Goal: Communication & Community: Ask a question

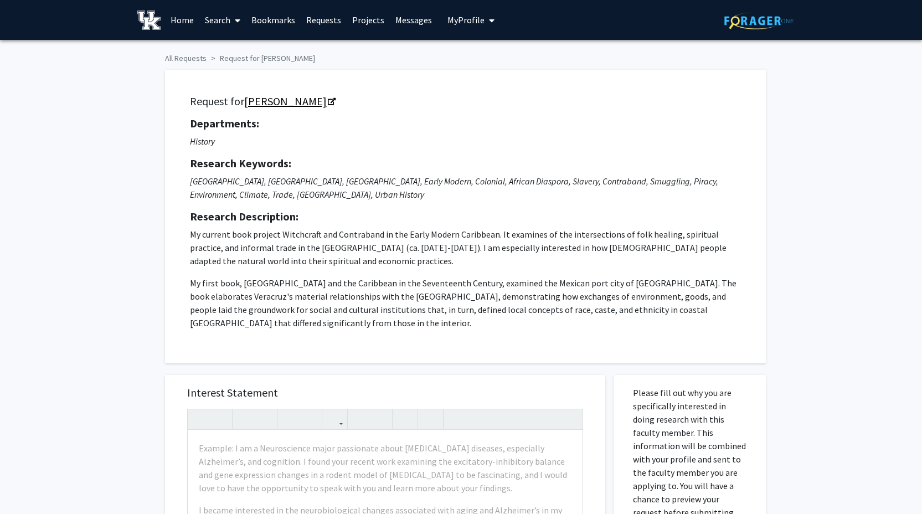
click at [262, 104] on link "Joseph Clark" at bounding box center [289, 101] width 90 height 14
click at [467, 17] on span "My Profile" at bounding box center [465, 19] width 37 height 11
click at [494, 59] on span "View Profile" at bounding box center [516, 64] width 67 height 12
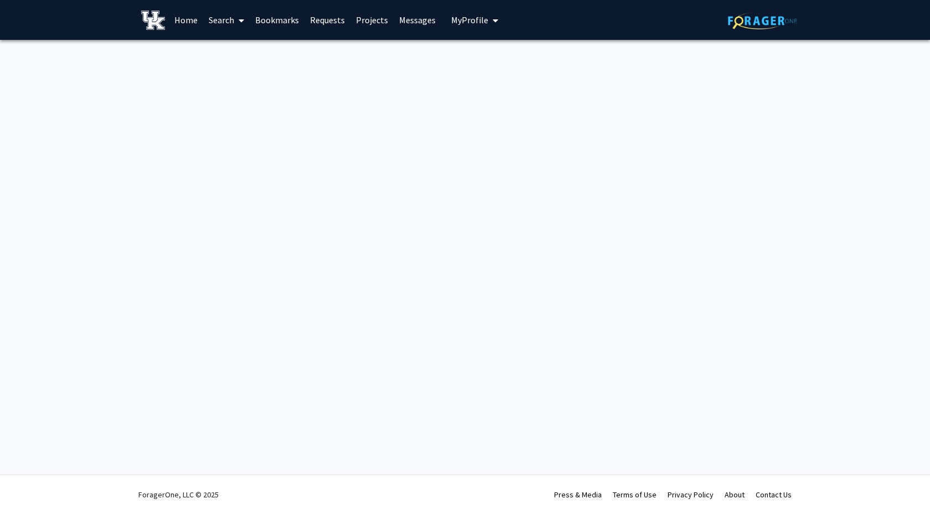
click at [225, 22] on link "Search" at bounding box center [226, 20] width 47 height 39
click at [237, 51] on span "Faculty/Staff" at bounding box center [243, 51] width 81 height 22
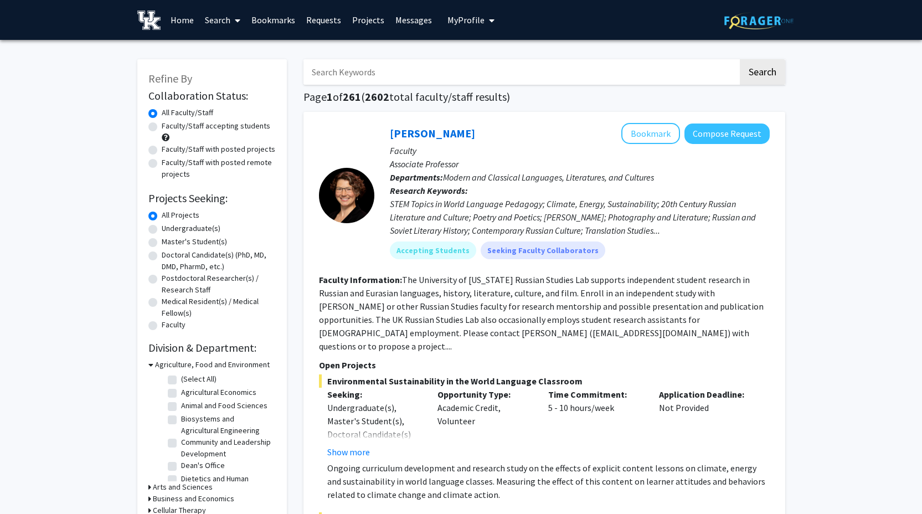
click at [354, 76] on input "Search Keywords" at bounding box center [520, 71] width 435 height 25
type input "joeseph clark"
click at [740, 59] on button "Search" at bounding box center [762, 71] width 45 height 25
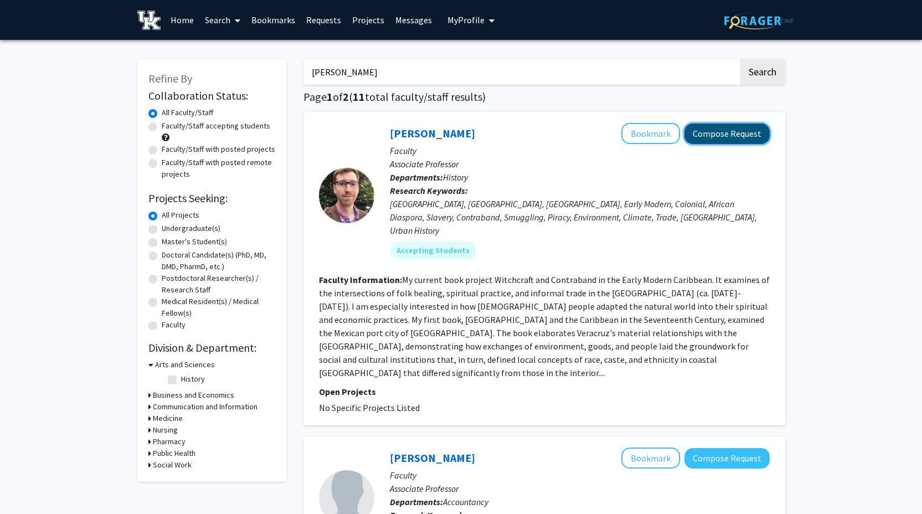
click at [745, 135] on button "Compose Request" at bounding box center [726, 133] width 85 height 20
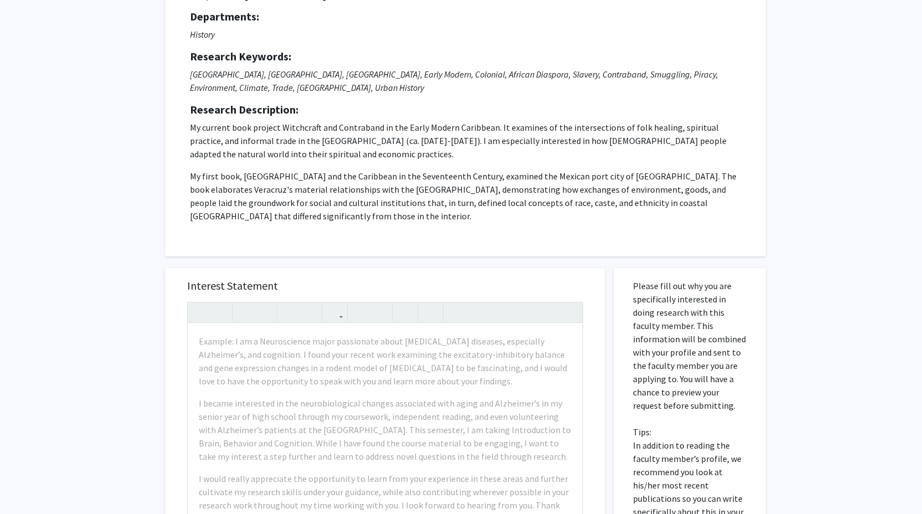
scroll to position [139, 0]
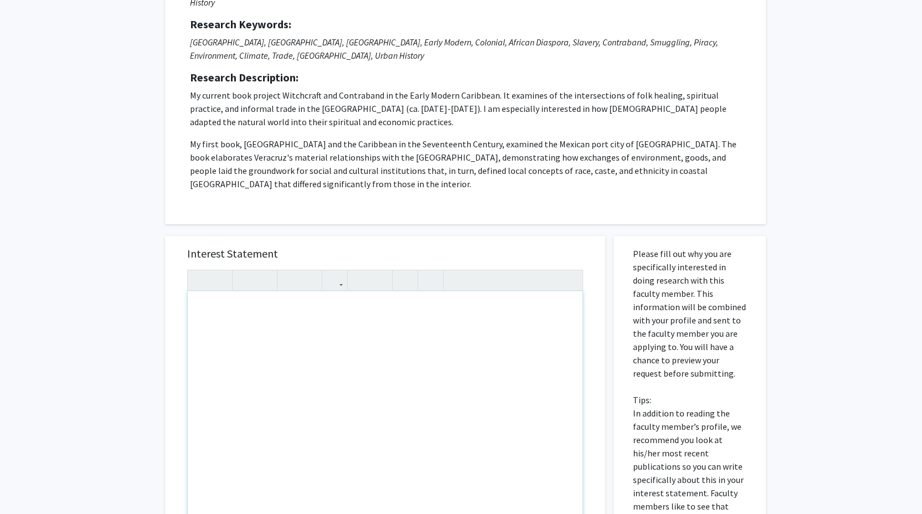
click at [243, 321] on div "Note to users with screen readers: Please press Alt+0 or Option+0 to deactivate…" at bounding box center [385, 418] width 395 height 254
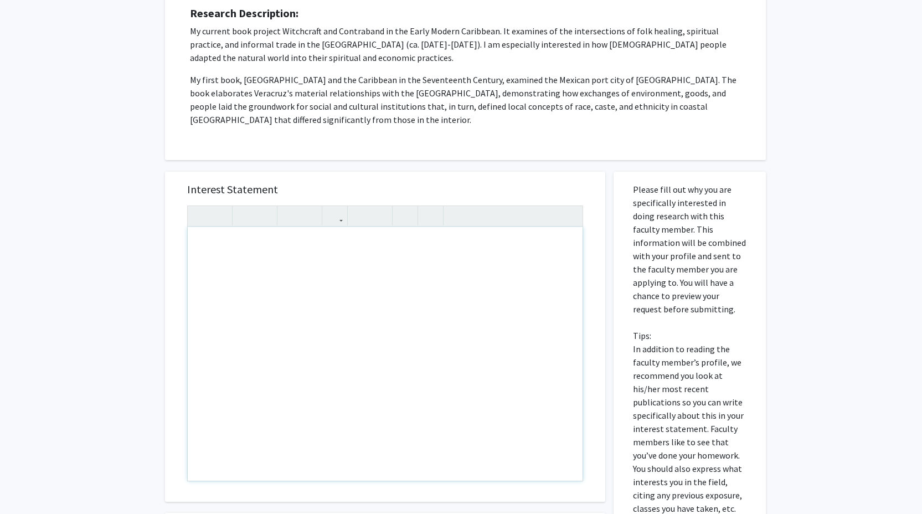
paste div "Note to users with screen readers: Please press Alt+0 or Option+0 to deactivate…"
type textarea "<p>Dear Professor Clark,</p><p>I hope this message finds you well. My name is S…"
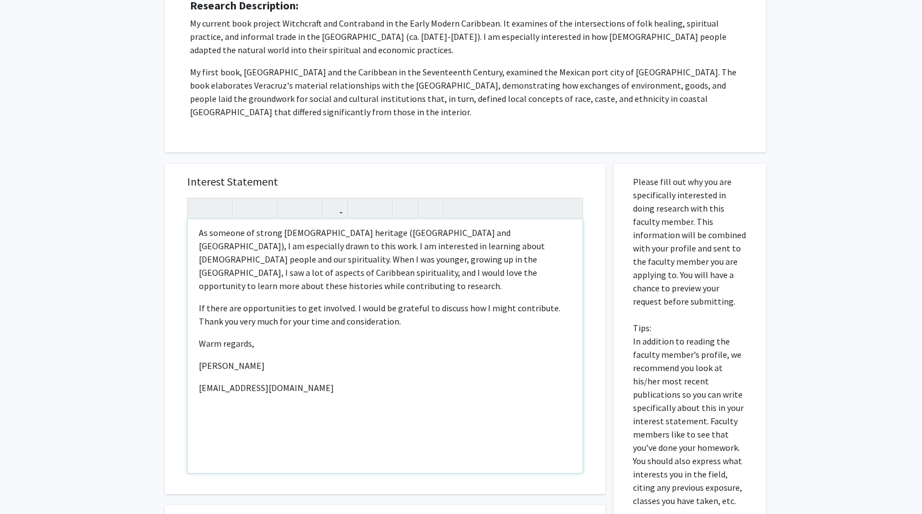
scroll to position [91, 0]
click at [357, 388] on p "ser233@uky.edu" at bounding box center [385, 385] width 373 height 13
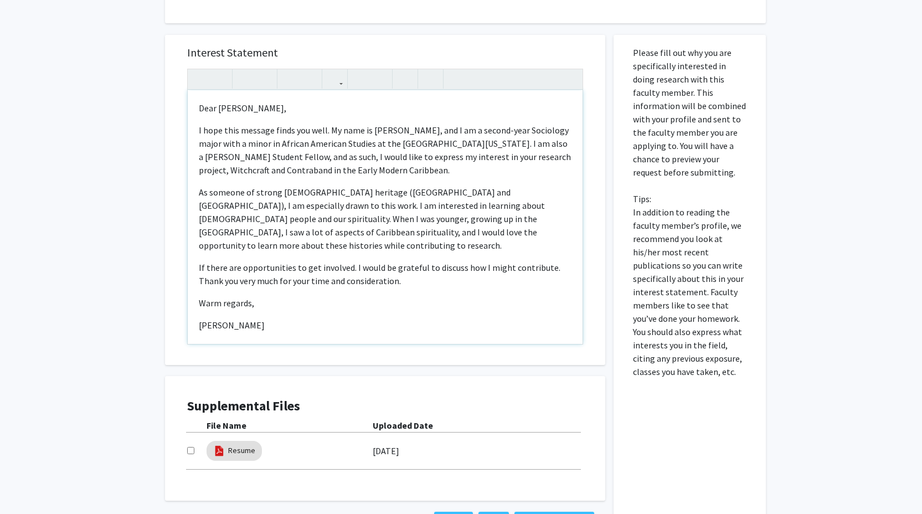
scroll to position [342, 0]
click at [384, 259] on p "If there are opportunities to get involved. I would be grateful to discuss how …" at bounding box center [385, 272] width 373 height 27
click at [197, 256] on div "Dear Professor Clark, I hope this message finds you well. My name is Saidah Erv…" at bounding box center [385, 216] width 395 height 254
click at [319, 187] on p "As someone of strong Afro-Caribbean heritage (Trinidad and Tobago and Grenada),…" at bounding box center [385, 217] width 373 height 66
click at [482, 142] on p "I hope this message finds you well. My name is Saidah Ervin, and I am a second-…" at bounding box center [385, 148] width 373 height 53
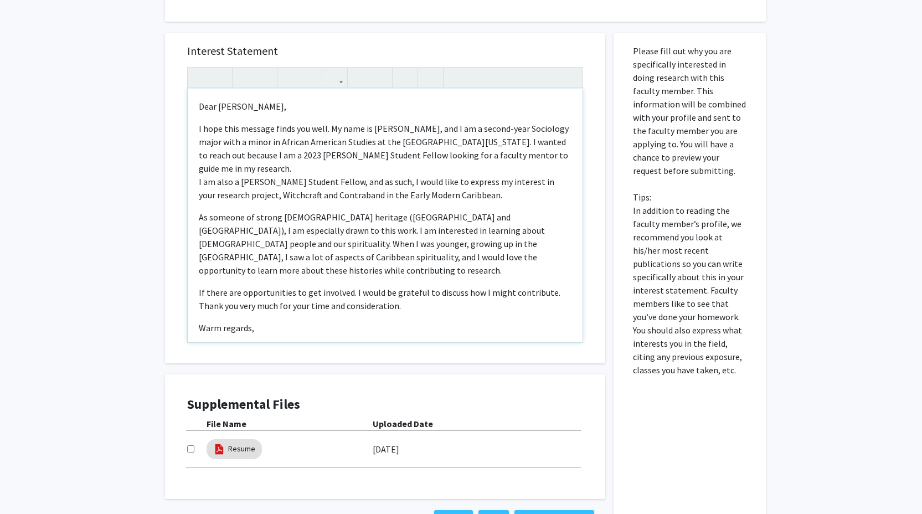
click at [270, 157] on p "I hope this message finds you well. My name is Saidah Ervin, and I am a second-…" at bounding box center [385, 162] width 373 height 80
click at [278, 189] on p "I hope this message finds you well. My name is Saidah Ervin, and I am a second-…" at bounding box center [385, 162] width 373 height 80
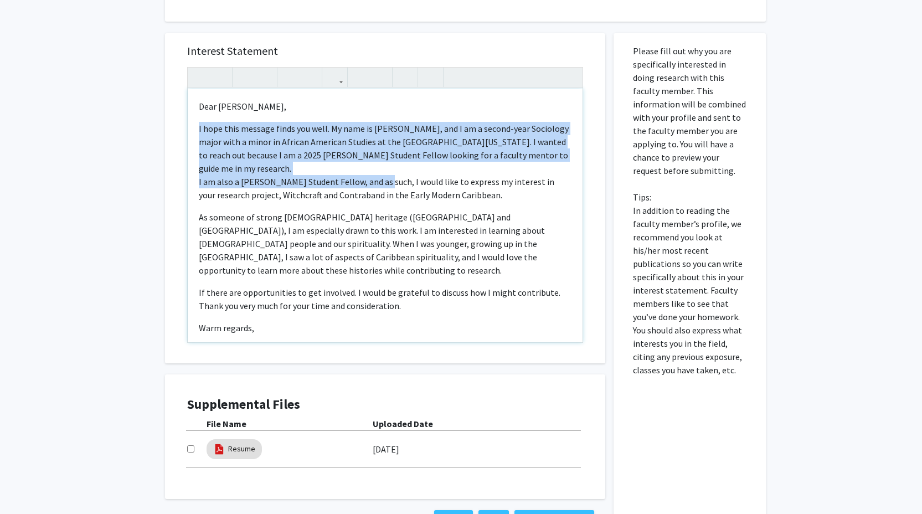
drag, startPoint x: 380, startPoint y: 180, endPoint x: 378, endPoint y: 161, distance: 19.0
click at [378, 161] on p "I hope this message finds you well. My name is Saidah Ervin, and I am a second-…" at bounding box center [385, 162] width 373 height 80
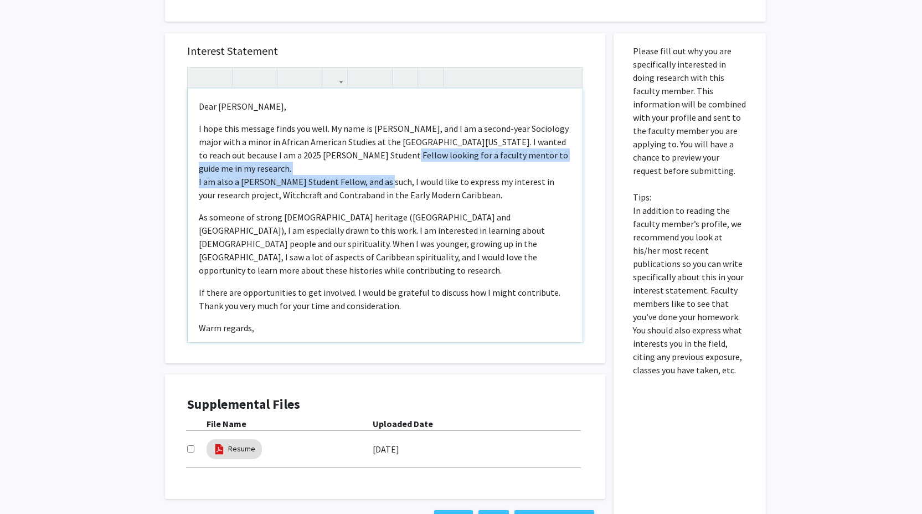
click at [379, 177] on p "I hope this message finds you well. My name is Saidah Ervin, and I am a second-…" at bounding box center [385, 162] width 373 height 80
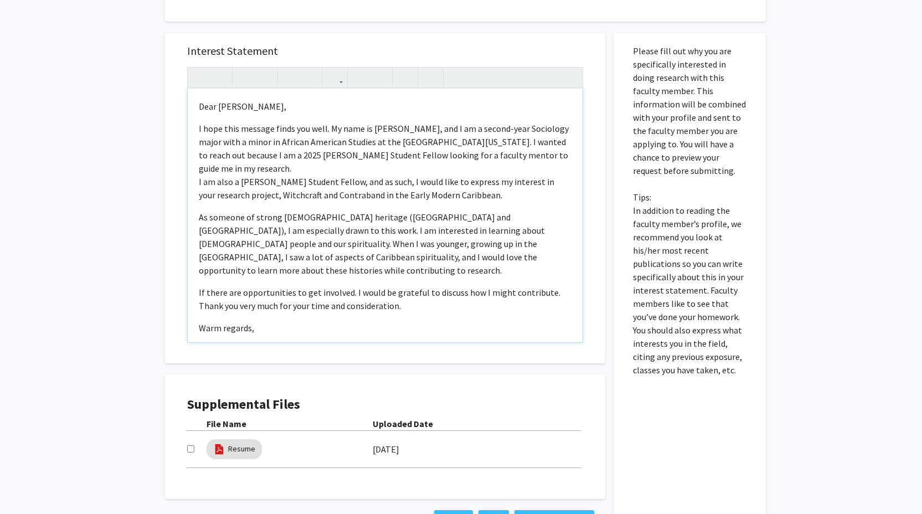
click at [383, 182] on p "I hope this message finds you well. My name is Saidah Ervin, and I am a second-…" at bounding box center [385, 162] width 373 height 80
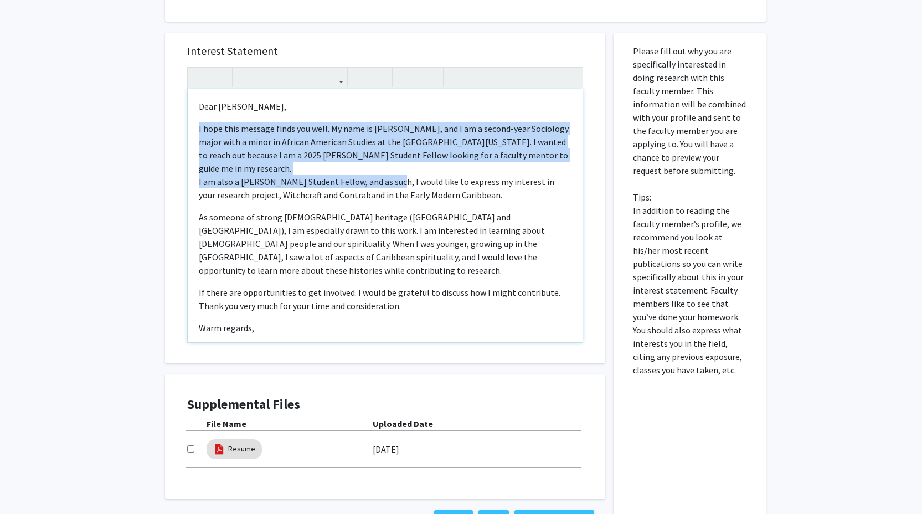
drag, startPoint x: 383, startPoint y: 182, endPoint x: 367, endPoint y: 173, distance: 18.3
click at [367, 173] on p "I hope this message finds you well. My name is Saidah Ervin, and I am a second-…" at bounding box center [385, 162] width 373 height 80
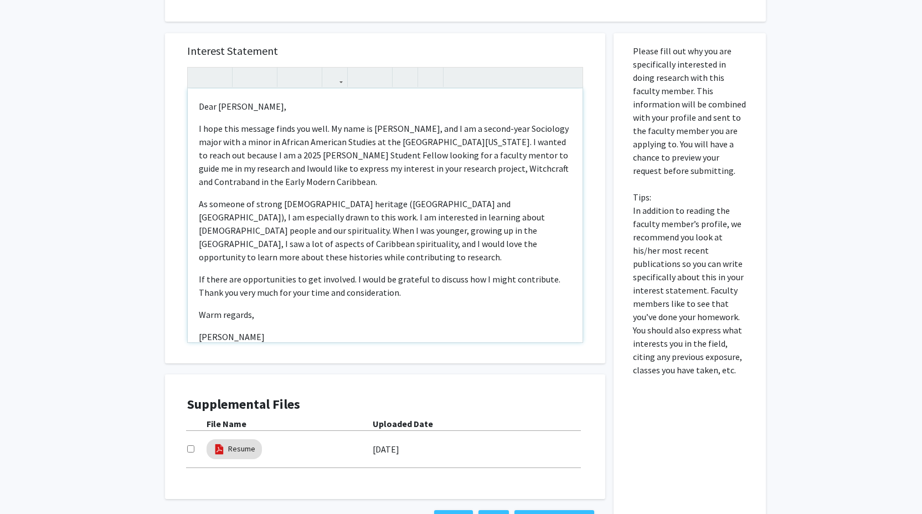
click at [238, 171] on p "I hope this message finds you well. My name is Saidah Ervin, and I am a second-…" at bounding box center [385, 155] width 373 height 66
click at [406, 177] on p "I hope this message finds you well. My name is Saidah Ervin, and I am a second-…" at bounding box center [385, 155] width 373 height 66
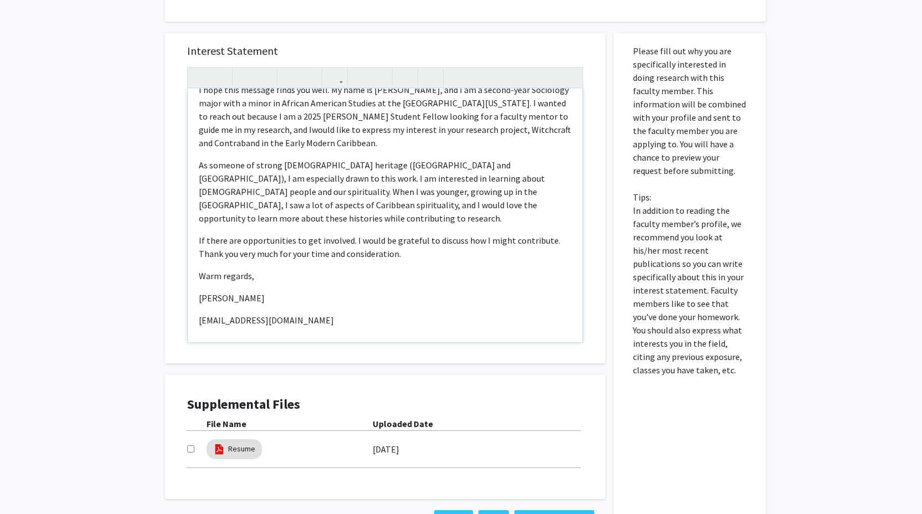
scroll to position [42, 0]
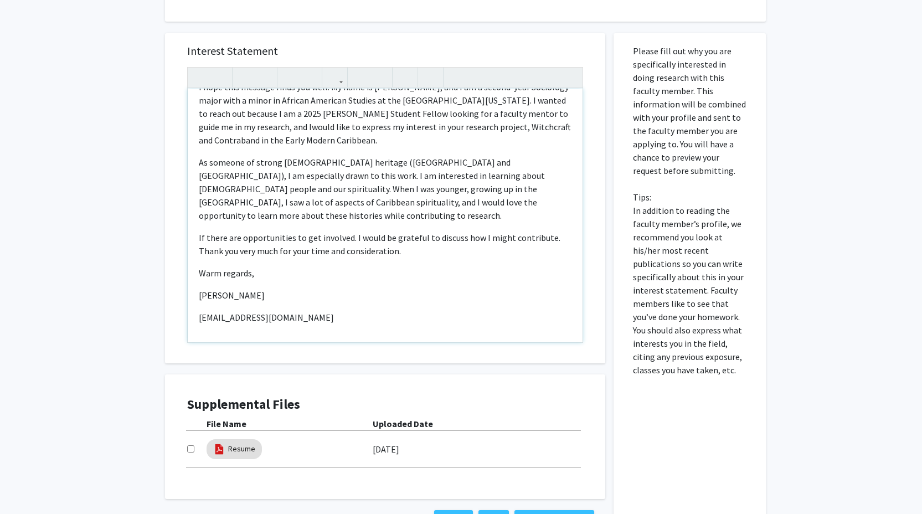
click at [420, 240] on p "If there are opportunities to get involved. I would be grateful to discuss how …" at bounding box center [385, 244] width 373 height 27
drag, startPoint x: 425, startPoint y: 239, endPoint x: 201, endPoint y: 235, distance: 224.3
click at [201, 235] on p "If there are opportunities to get involved. I would be grateful to discuss how …" at bounding box center [385, 244] width 373 height 27
click at [454, 239] on p "If there are opportunities to get involved. I would be grateful to discuss how …" at bounding box center [385, 244] width 373 height 27
drag, startPoint x: 453, startPoint y: 239, endPoint x: 207, endPoint y: 239, distance: 245.8
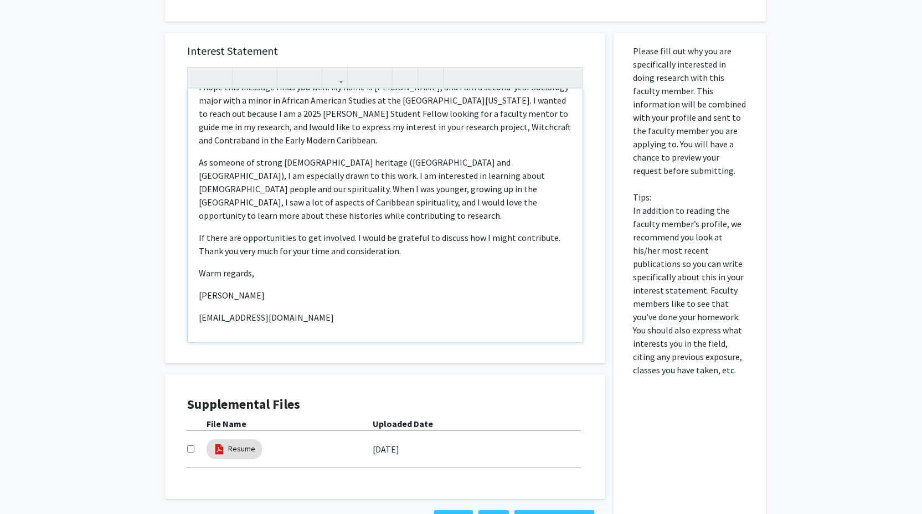
click at [207, 239] on p "If there are opportunities to get involved. I would be grateful to discuss how …" at bounding box center [385, 244] width 373 height 27
click at [546, 231] on p "If there are opportunities to get involved. I would be grateful to discuss how …" at bounding box center [385, 244] width 373 height 27
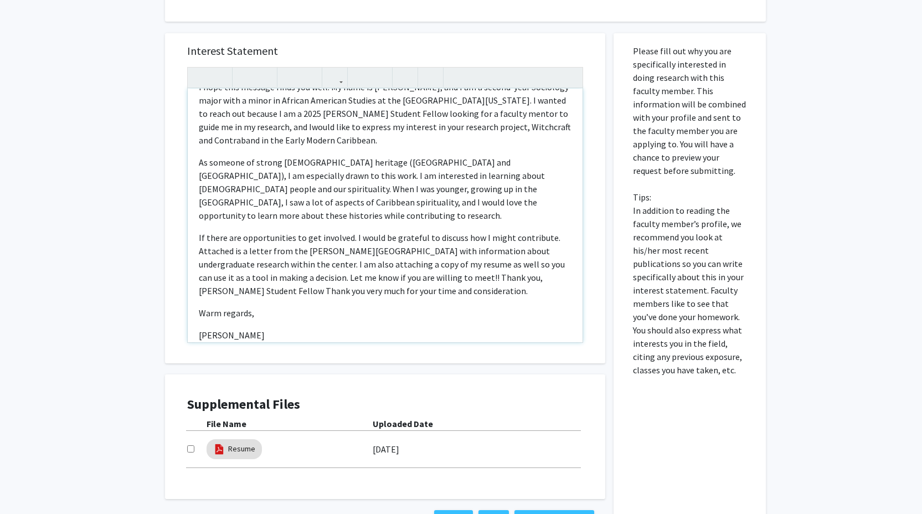
click at [239, 237] on p "If there are opportunities to get involved. I would be grateful to discuss how …" at bounding box center [385, 264] width 373 height 66
drag, startPoint x: 382, startPoint y: 264, endPoint x: 518, endPoint y: 264, distance: 135.6
click at [518, 264] on p "If there are opportunities to get involved. I would be grateful to discuss how …" at bounding box center [385, 264] width 373 height 66
click at [396, 275] on p "If there are opportunities to get involved. I would be grateful to discuss how …" at bounding box center [385, 264] width 373 height 66
click at [384, 264] on p "If there are opportunities to get involved. I would be grateful to discuss how …" at bounding box center [385, 264] width 373 height 66
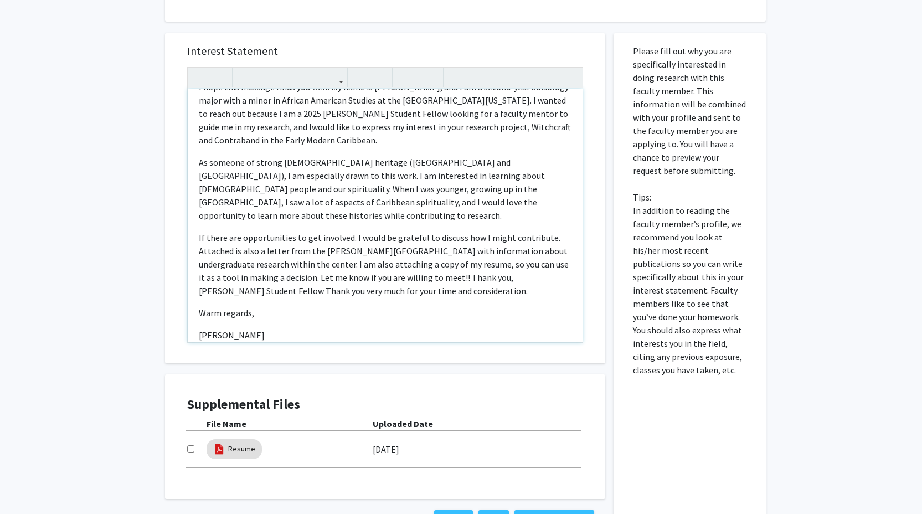
click at [373, 262] on p "If there are opportunities to get involved. I would be grateful to discuss how …" at bounding box center [385, 264] width 373 height 66
click at [376, 264] on p "If there are opportunities to get involved. I would be grateful to discuss how …" at bounding box center [385, 264] width 373 height 66
drag, startPoint x: 233, startPoint y: 263, endPoint x: 517, endPoint y: 257, distance: 284.1
click at [517, 257] on p "If there are opportunities to get involved. I would be grateful to discuss how …" at bounding box center [385, 264] width 373 height 66
type textarea "<p>Dear Professor Clark,</p><p>I hope this message finds you well. My name is S…"
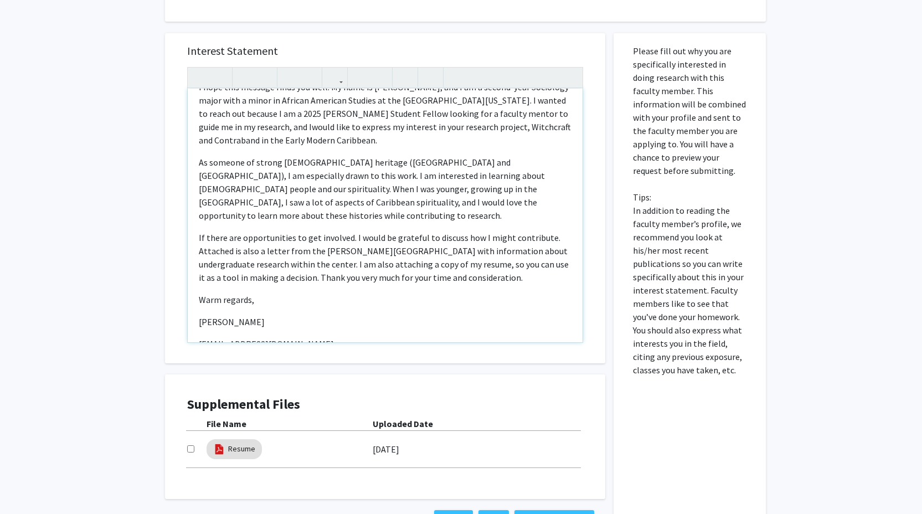
click at [448, 265] on p "If there are opportunities to get involved. I would be grateful to discuss how …" at bounding box center [385, 257] width 373 height 53
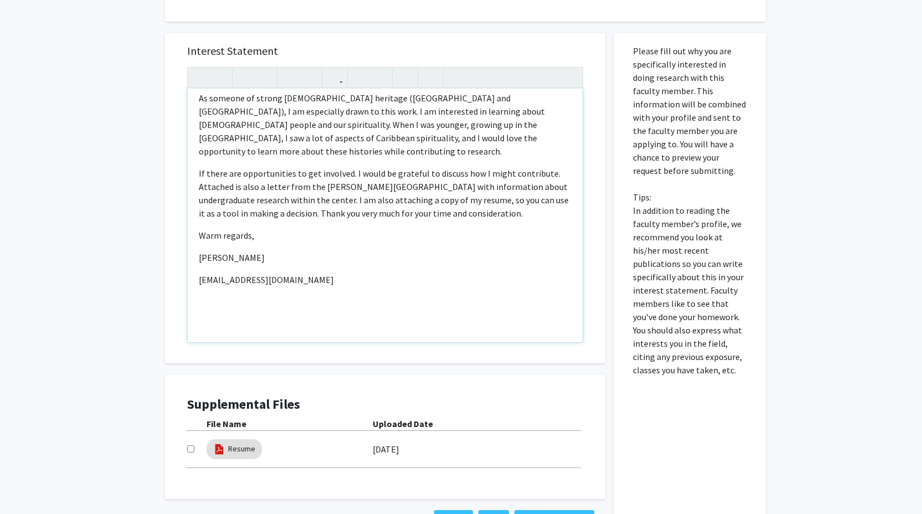
scroll to position [427, 0]
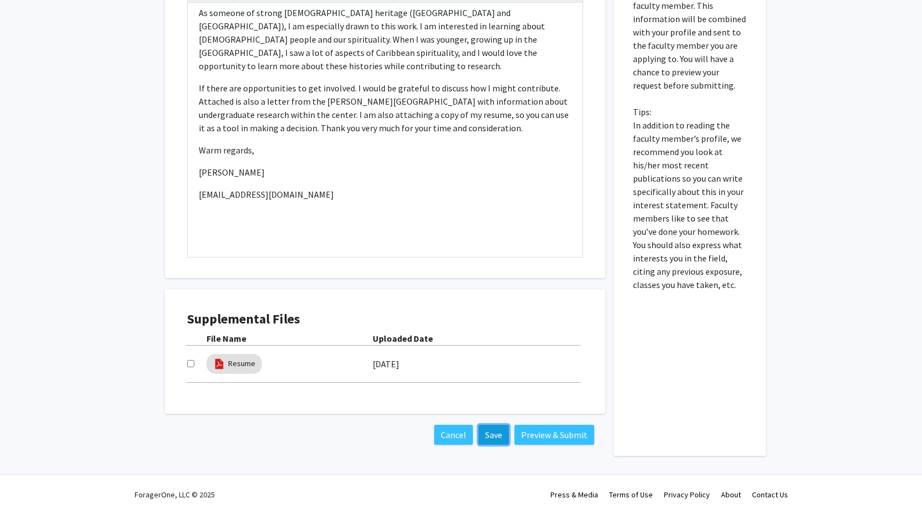
click at [494, 435] on button "Save" at bounding box center [493, 435] width 30 height 20
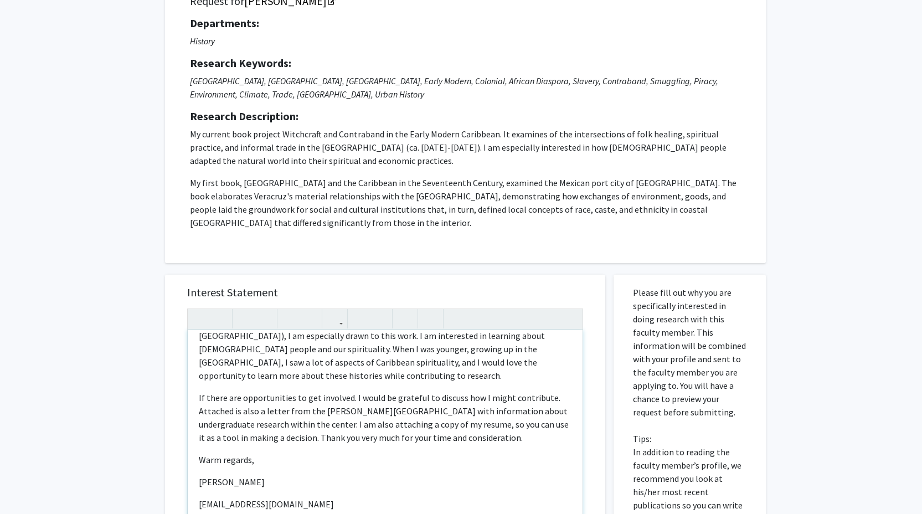
scroll to position [0, 0]
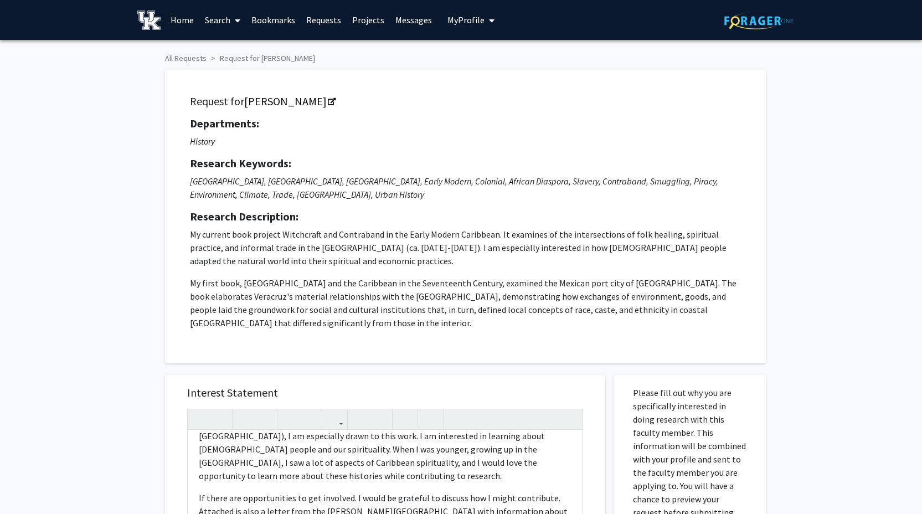
click at [331, 22] on link "Requests" at bounding box center [324, 20] width 46 height 39
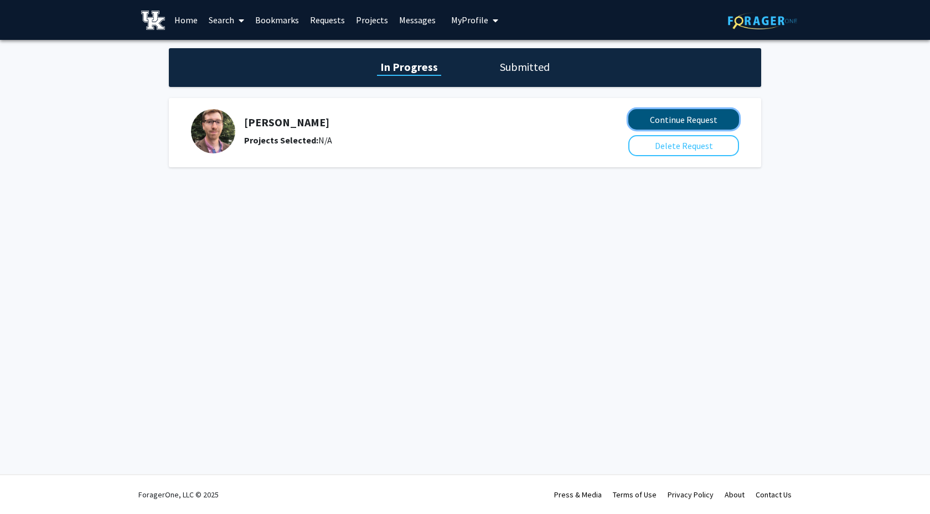
click at [694, 111] on button "Continue Request" at bounding box center [683, 119] width 111 height 20
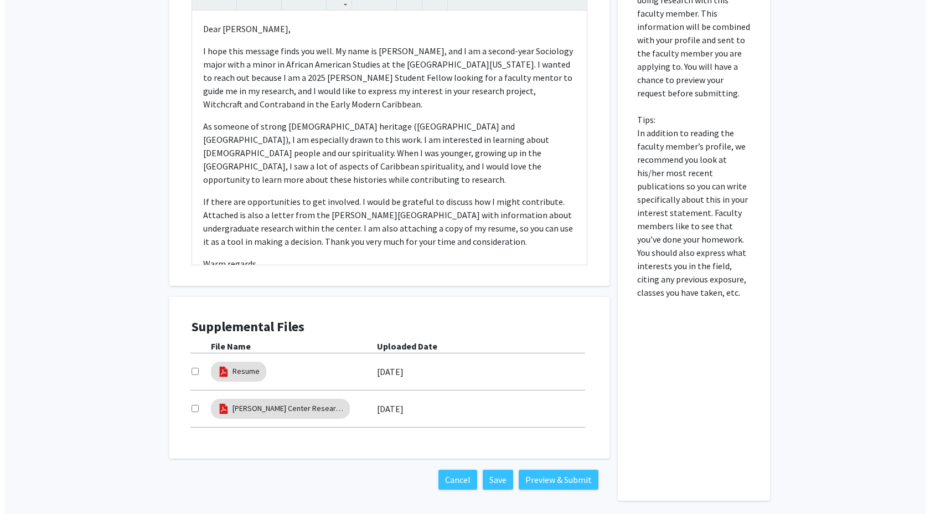
scroll to position [464, 0]
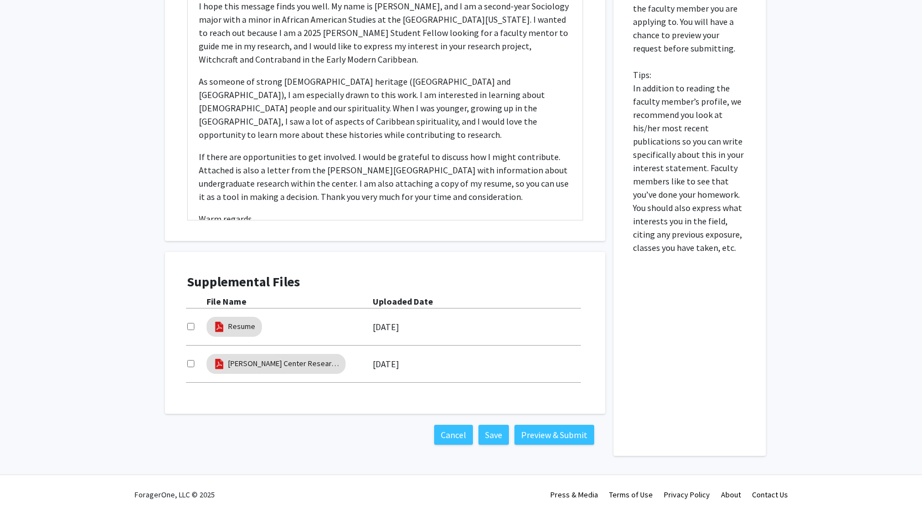
click at [189, 329] on input "checkbox" at bounding box center [190, 326] width 7 height 7
checkbox input "true"
click at [192, 363] on input "checkbox" at bounding box center [190, 363] width 7 height 7
checkbox input "true"
click at [560, 434] on button "Preview & Submit" at bounding box center [554, 435] width 80 height 20
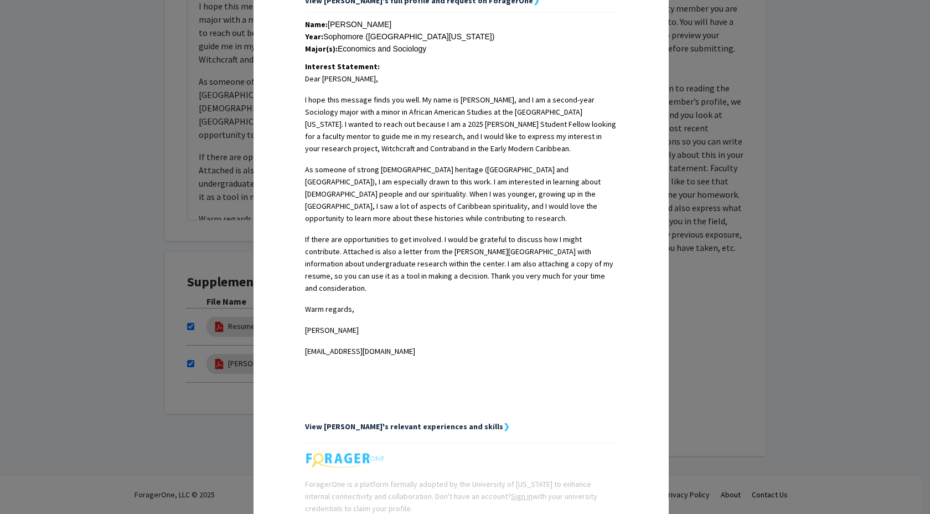
scroll to position [331, 0]
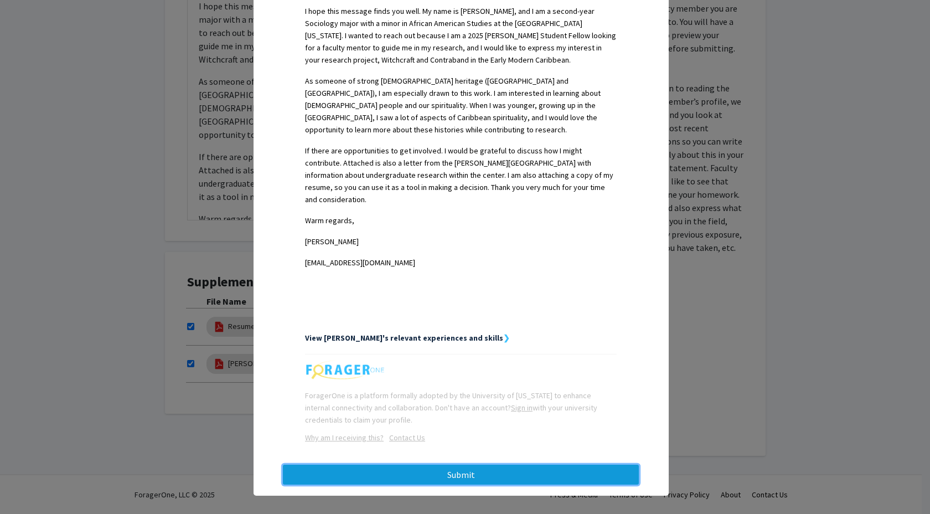
click at [468, 467] on button "Submit" at bounding box center [461, 475] width 356 height 20
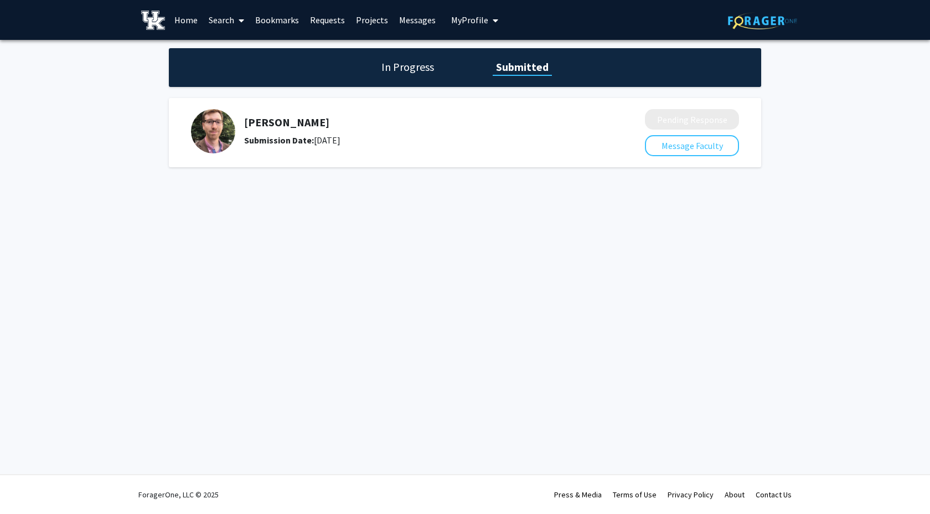
click at [424, 131] on div "Joseph Clark Submission Date: September 16, 2025" at bounding box center [415, 131] width 342 height 31
click at [397, 68] on h1 "In Progress" at bounding box center [407, 67] width 59 height 16
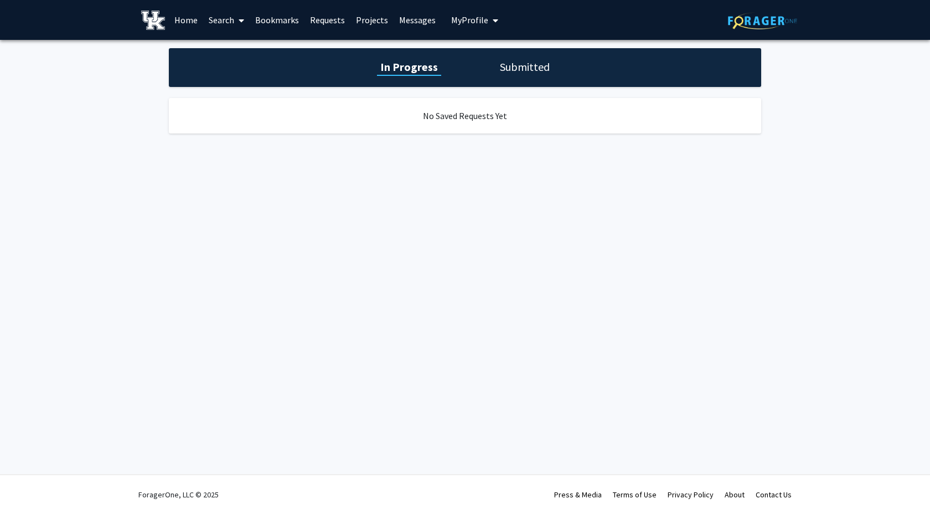
click at [548, 66] on h1 "Submitted" at bounding box center [525, 67] width 56 height 16
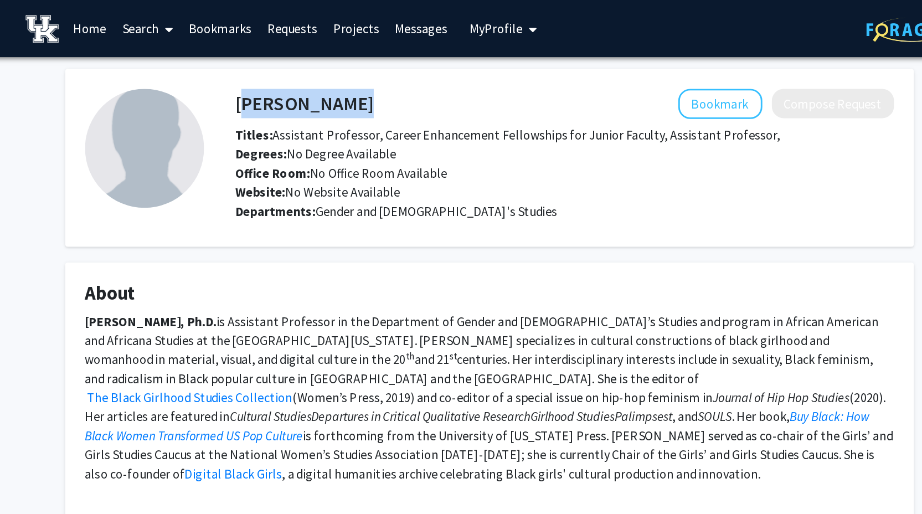
click at [472, 18] on span "My Profile" at bounding box center [465, 19] width 37 height 11
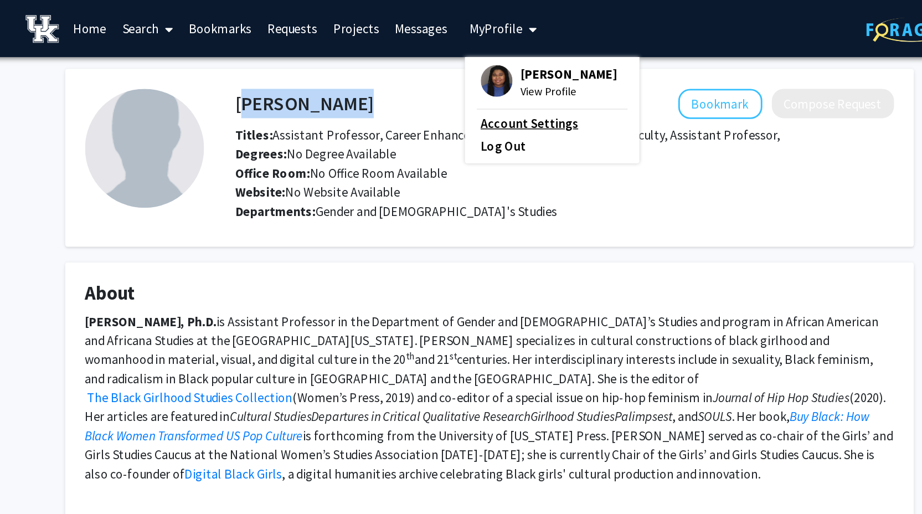
click at [474, 84] on link "Account Settings" at bounding box center [505, 85] width 100 height 13
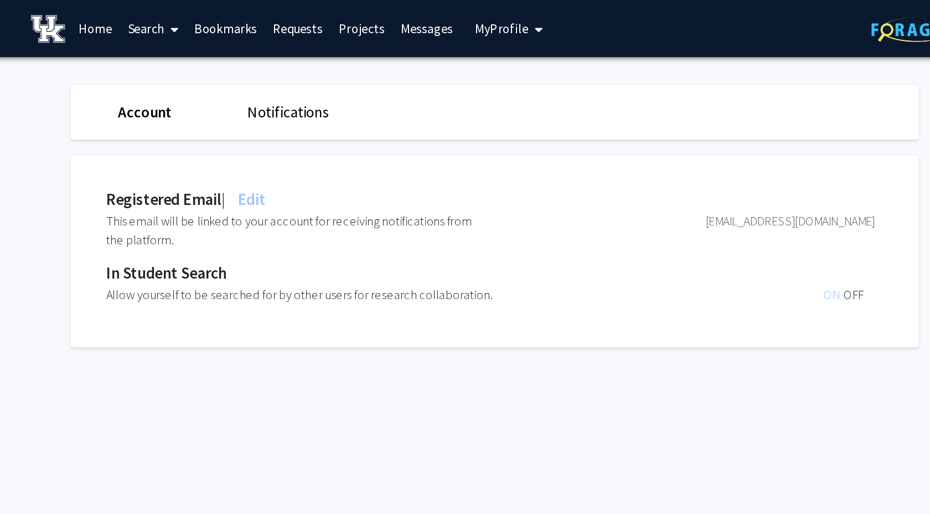
click at [315, 82] on link "Notifications" at bounding box center [320, 77] width 57 height 13
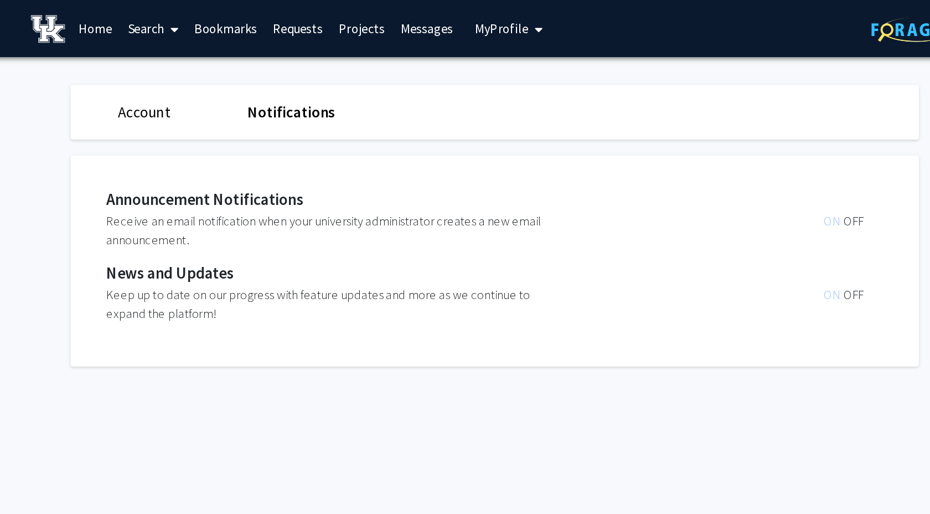
click at [470, 24] on span "My Profile" at bounding box center [469, 19] width 37 height 11
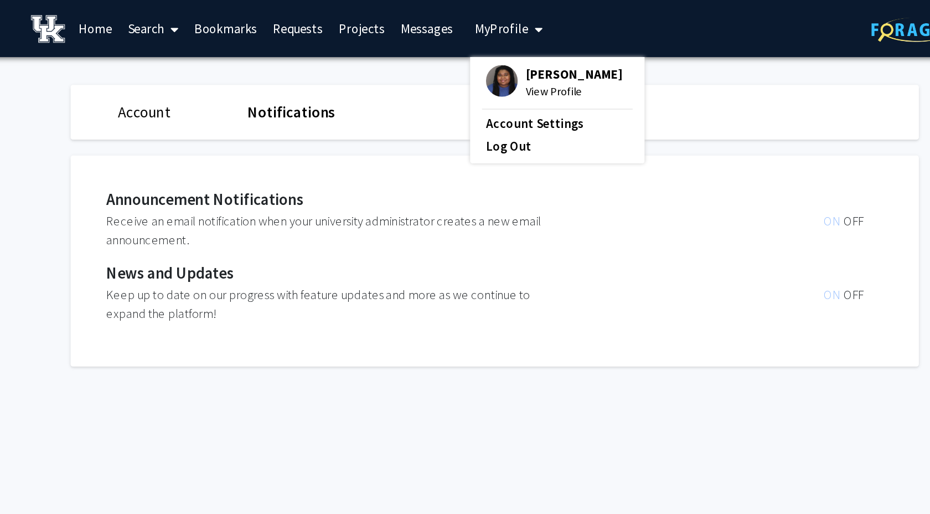
click at [496, 62] on span "View Profile" at bounding box center [520, 64] width 67 height 12
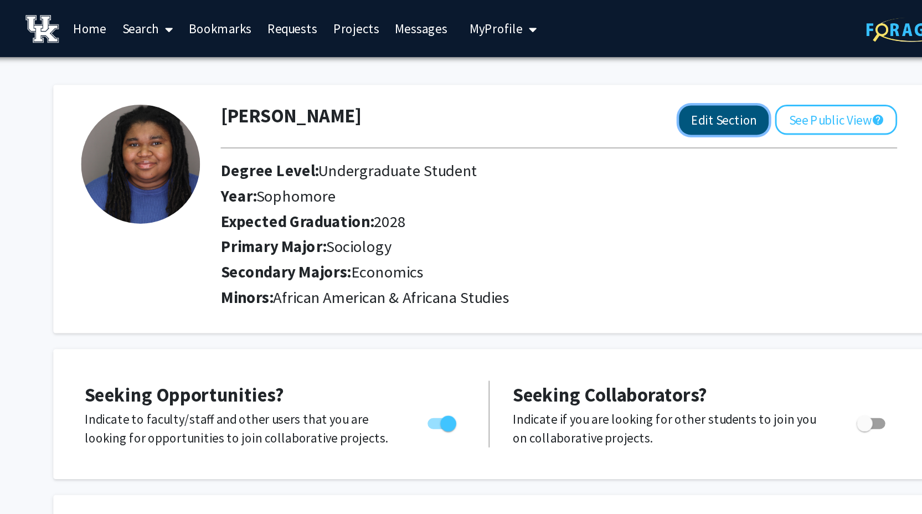
click at [618, 86] on button "Edit Section" at bounding box center [625, 84] width 63 height 20
select select "sophomore"
select select "2028"
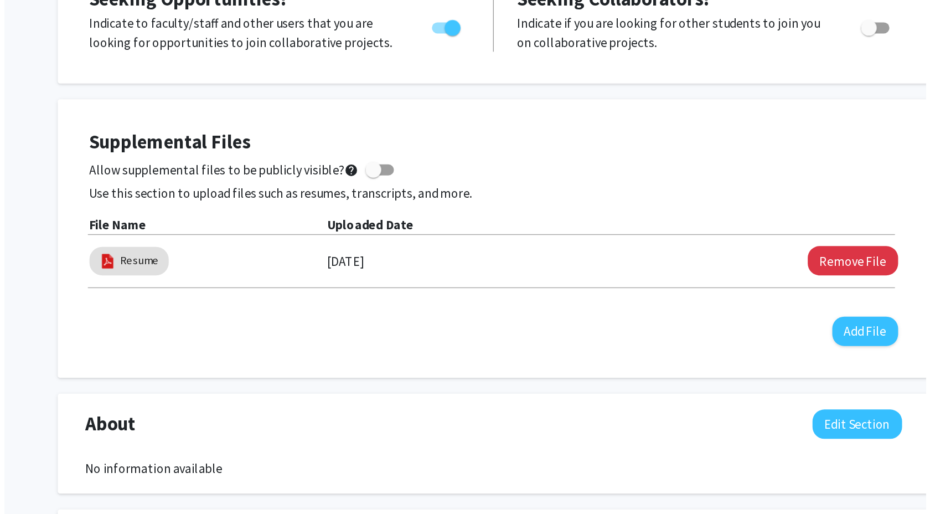
scroll to position [308, 0]
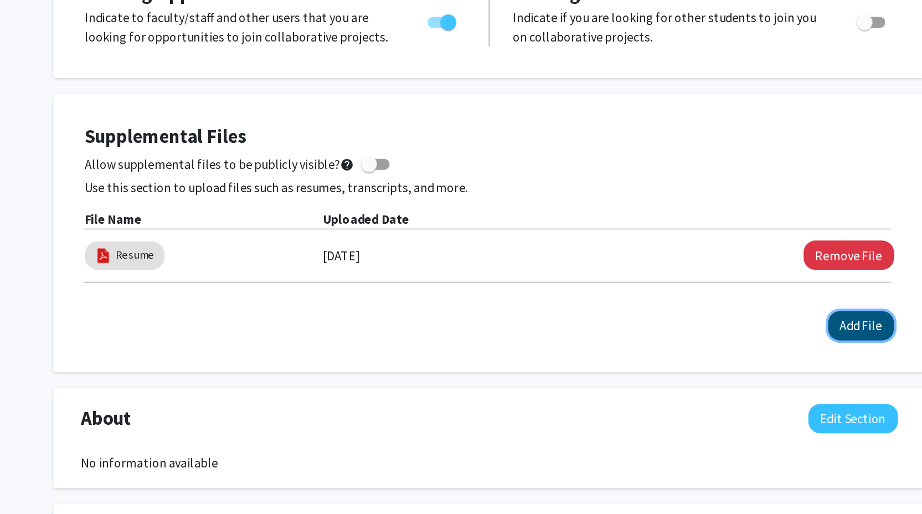
click at [716, 388] on button "Add File" at bounding box center [721, 382] width 46 height 20
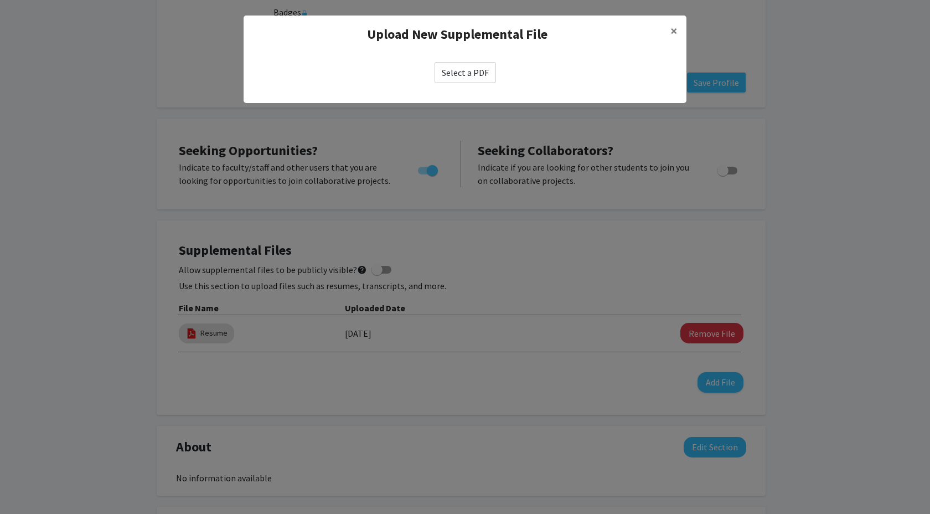
click at [470, 73] on label "Select a PDF" at bounding box center [465, 72] width 61 height 21
click at [0, 0] on input "Select a PDF" at bounding box center [0, 0] width 0 height 0
select select "custom"
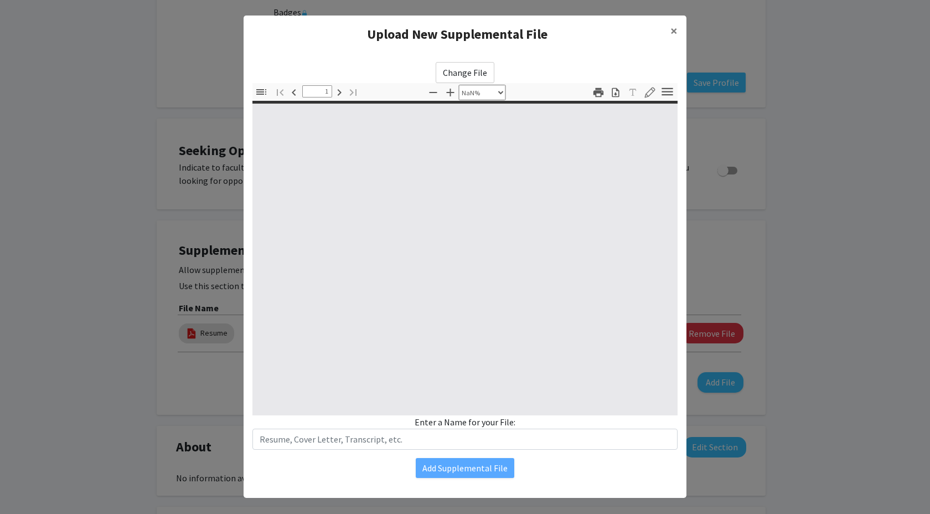
type input "0"
select select "custom"
type input "1"
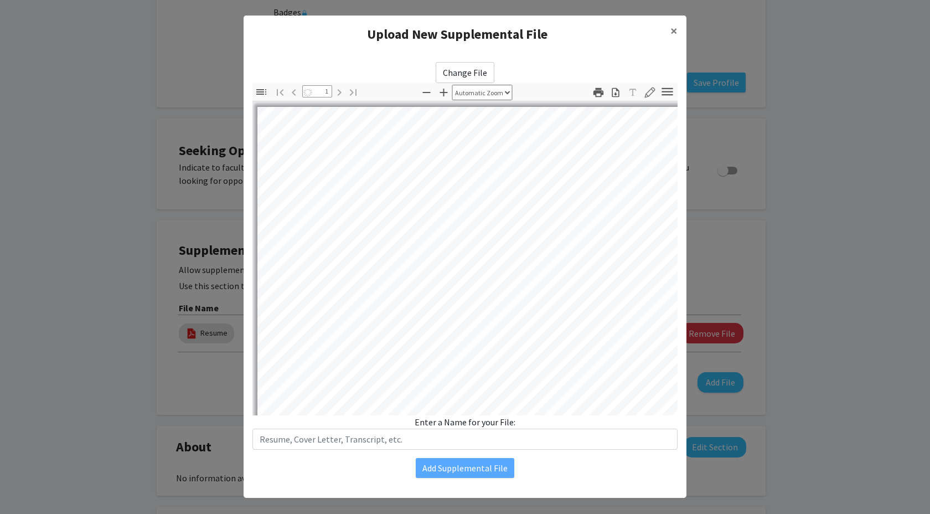
select select "auto"
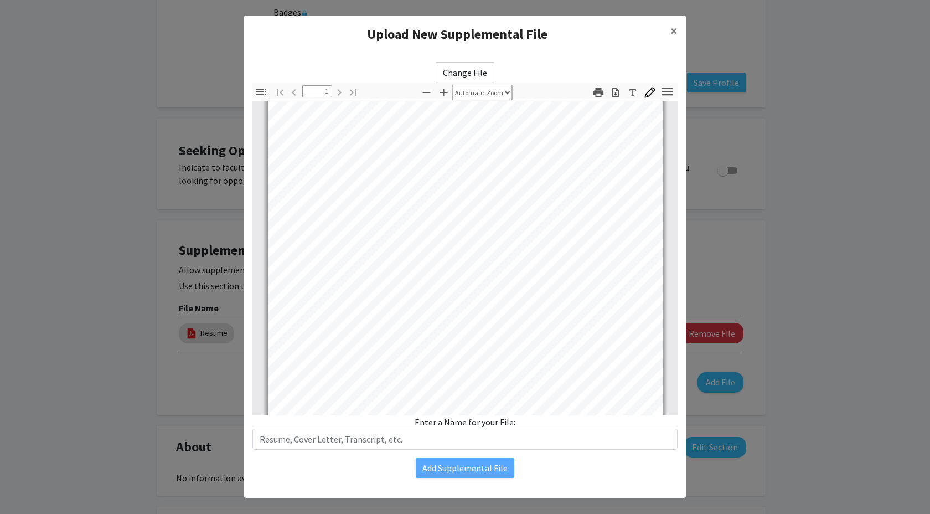
scroll to position [207, 0]
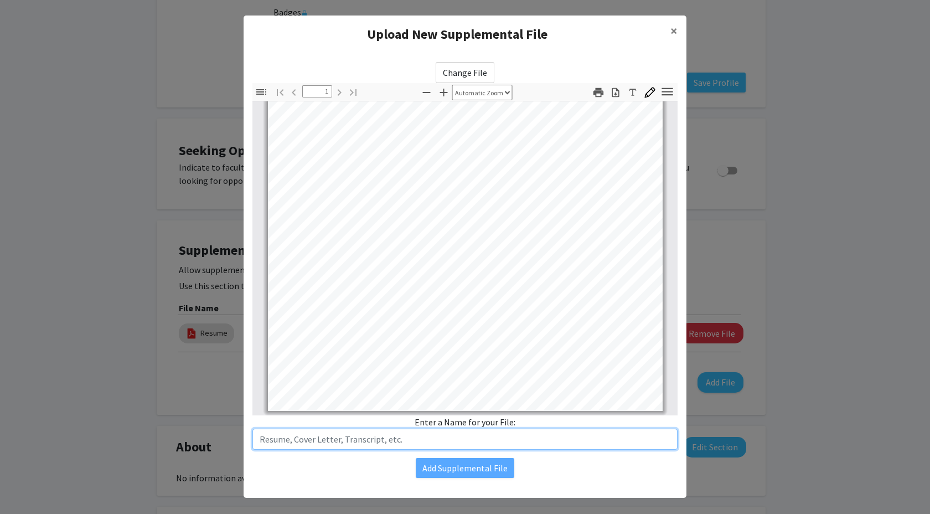
click at [445, 446] on input "text" at bounding box center [464, 439] width 425 height 21
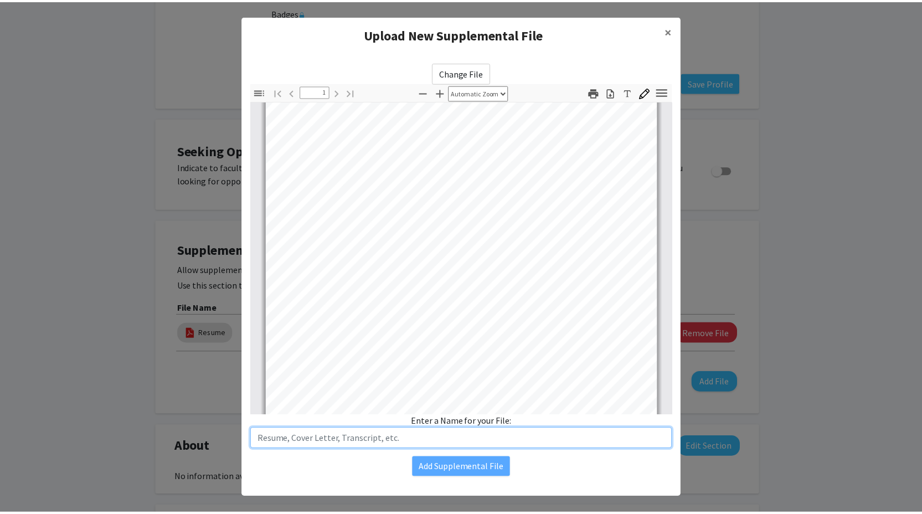
scroll to position [0, 0]
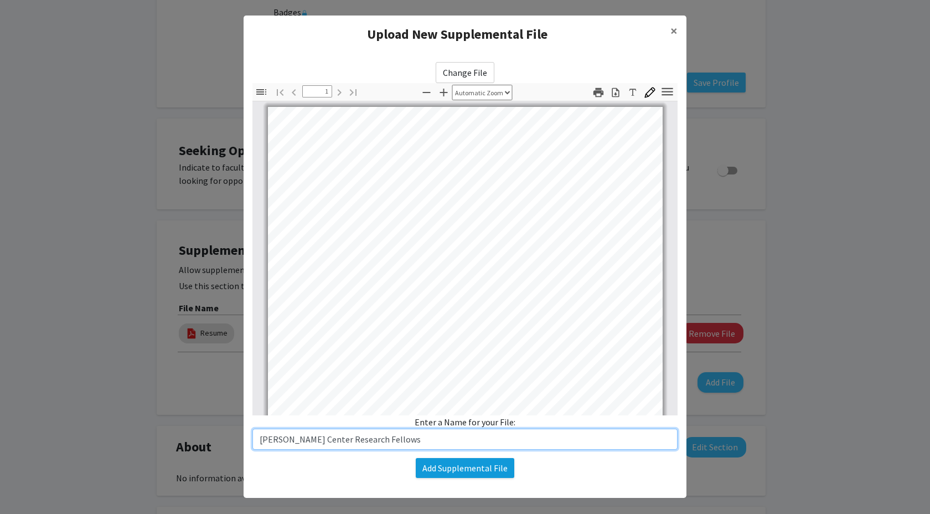
type input "[PERSON_NAME] Center Research Fellows"
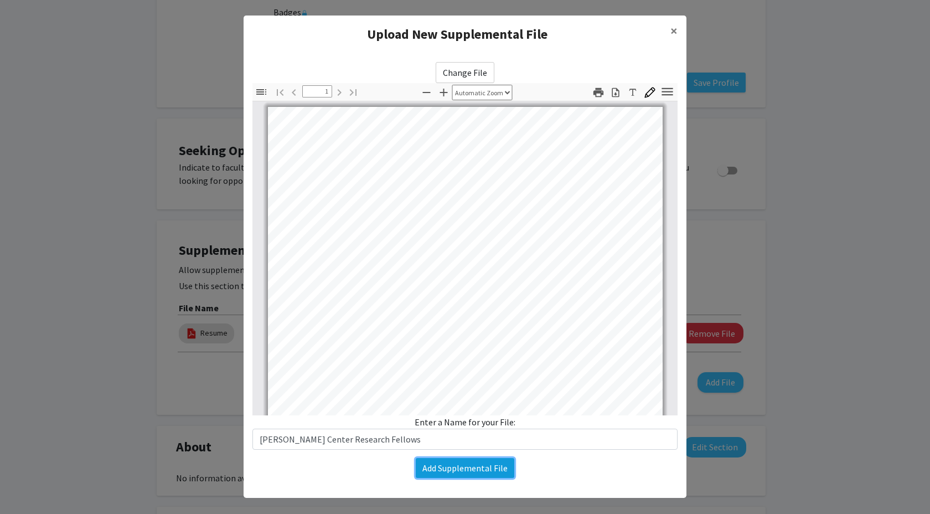
click at [462, 468] on button "Add Supplemental File" at bounding box center [465, 468] width 99 height 20
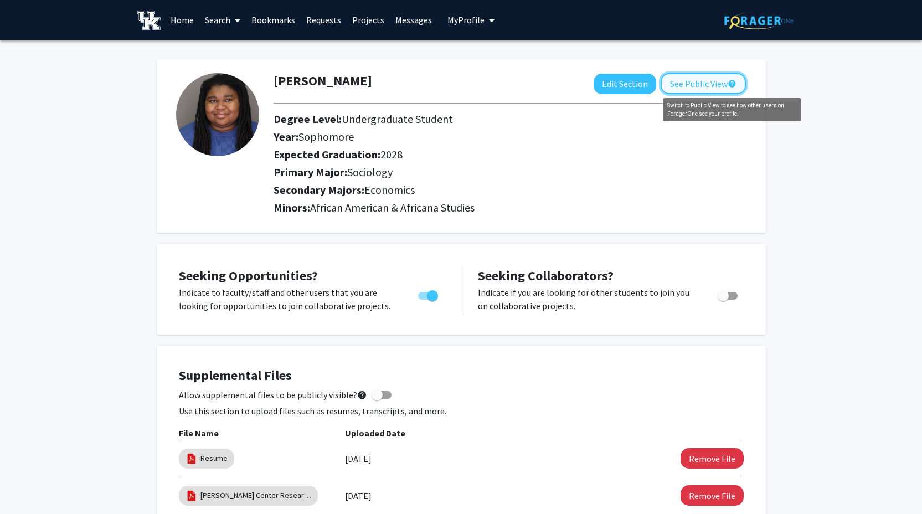
click at [727, 85] on button "See Public View help" at bounding box center [703, 83] width 85 height 21
